Goal: Task Accomplishment & Management: Use online tool/utility

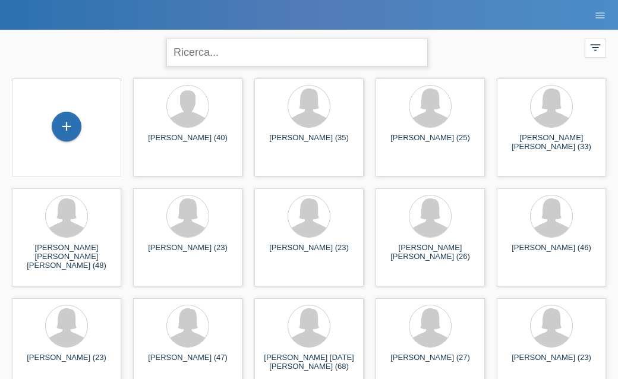
click at [296, 51] on input "text" at bounding box center [296, 53] width 261 height 28
type input "fabiola"
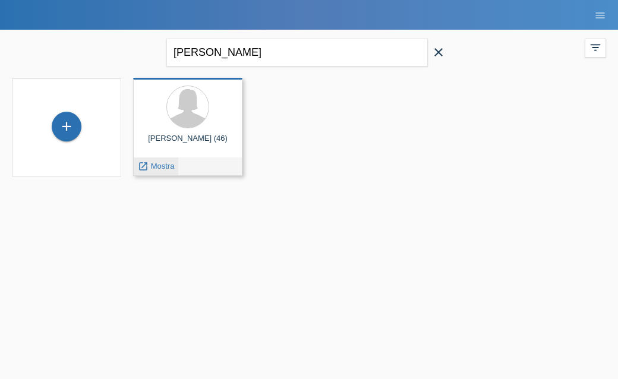
click at [162, 166] on span "Mostra" at bounding box center [163, 166] width 24 height 9
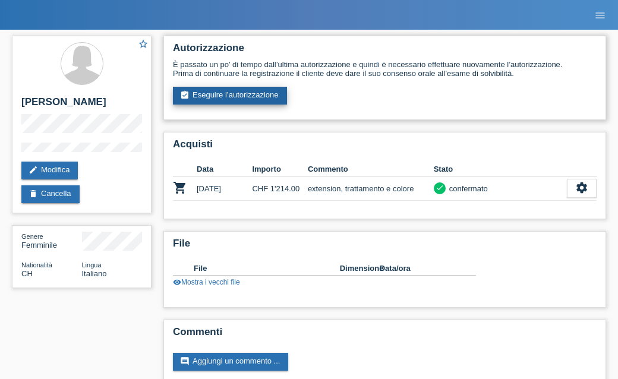
click at [261, 96] on link "assignment_turned_in Eseguire l’autorizzazione" at bounding box center [230, 96] width 114 height 18
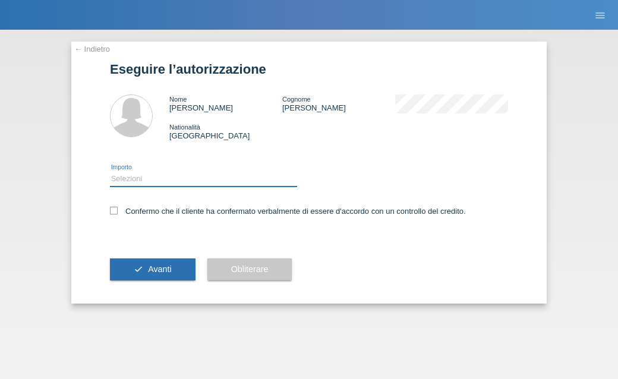
click at [199, 179] on select "Selezioni CHF 1.00 - CHF 499.00 CHF 500.00 - CHF 1'749.00 CHF 1'750.00 - CHF 3'…" at bounding box center [203, 179] width 187 height 14
select select "2"
click at [110, 173] on select "Selezioni CHF 1.00 - CHF 499.00 CHF 500.00 - CHF 1'749.00 CHF 1'750.00 - CHF 3'…" at bounding box center [203, 179] width 187 height 14
click at [117, 213] on icon at bounding box center [114, 211] width 8 height 8
click at [117, 213] on input "Confermo che il cliente ha confermato verbalmente di essere d'accordo con un co…" at bounding box center [114, 211] width 8 height 8
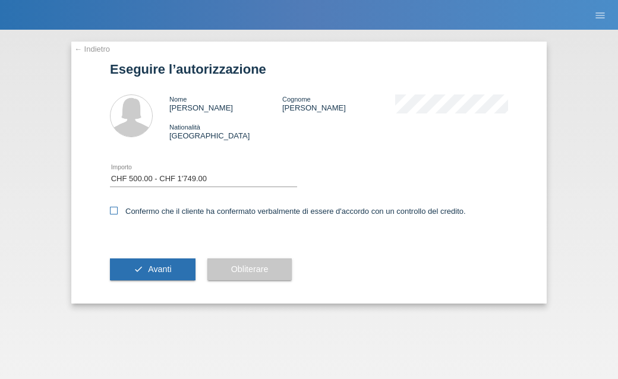
checkbox input "true"
click at [179, 273] on button "check Avanti" at bounding box center [153, 269] width 86 height 23
